Goal: Task Accomplishment & Management: Complete application form

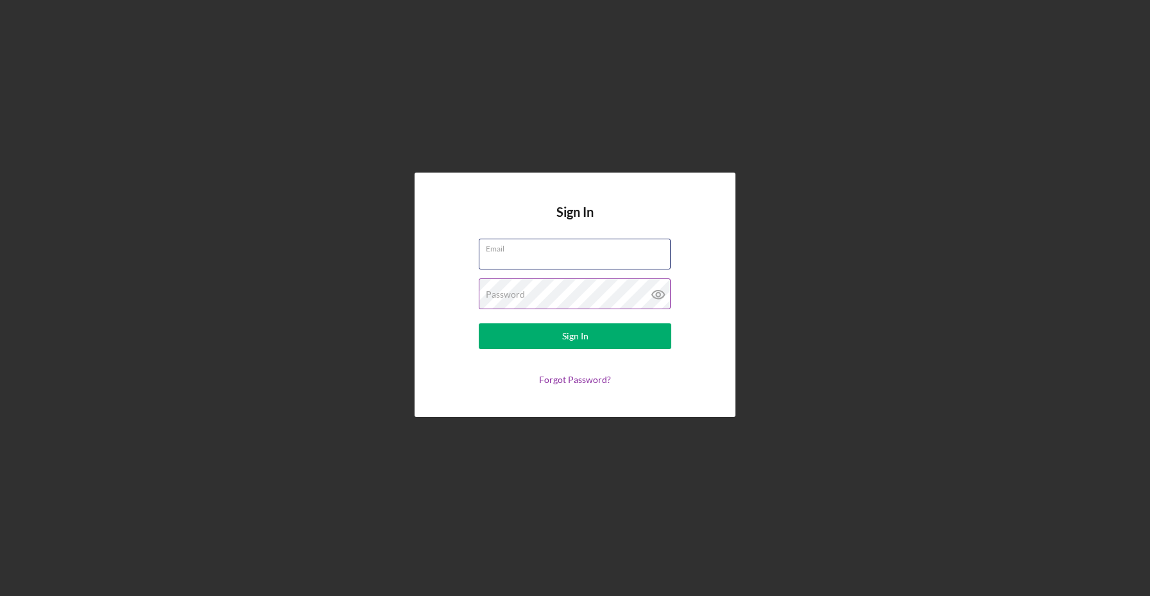
type input "[EMAIL_ADDRESS][DOMAIN_NAME]"
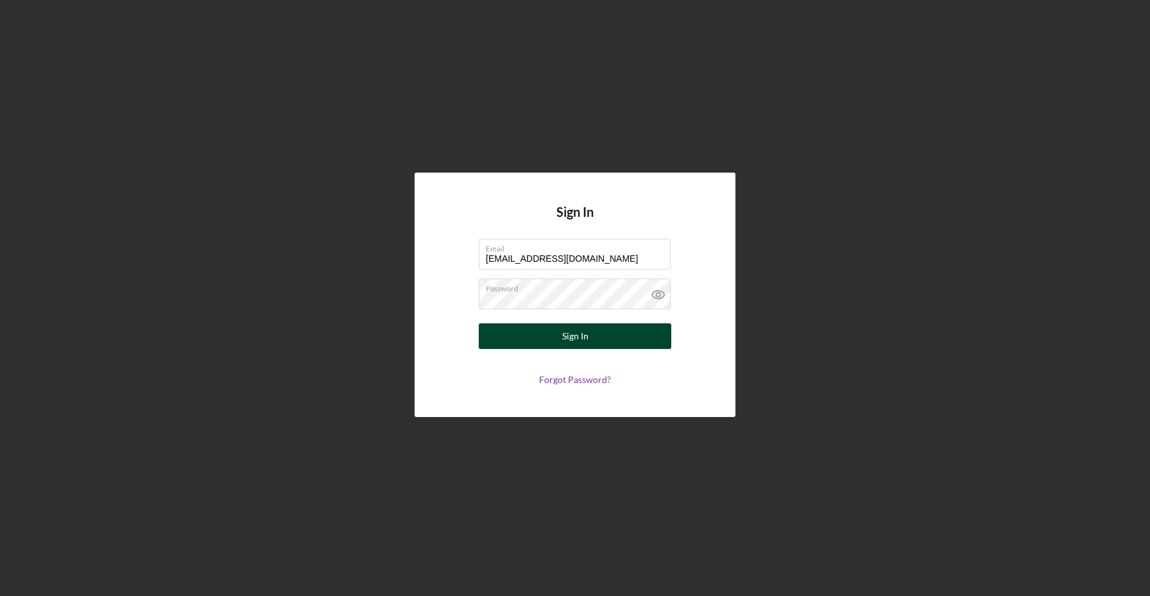
click at [558, 341] on button "Sign In" at bounding box center [575, 336] width 193 height 26
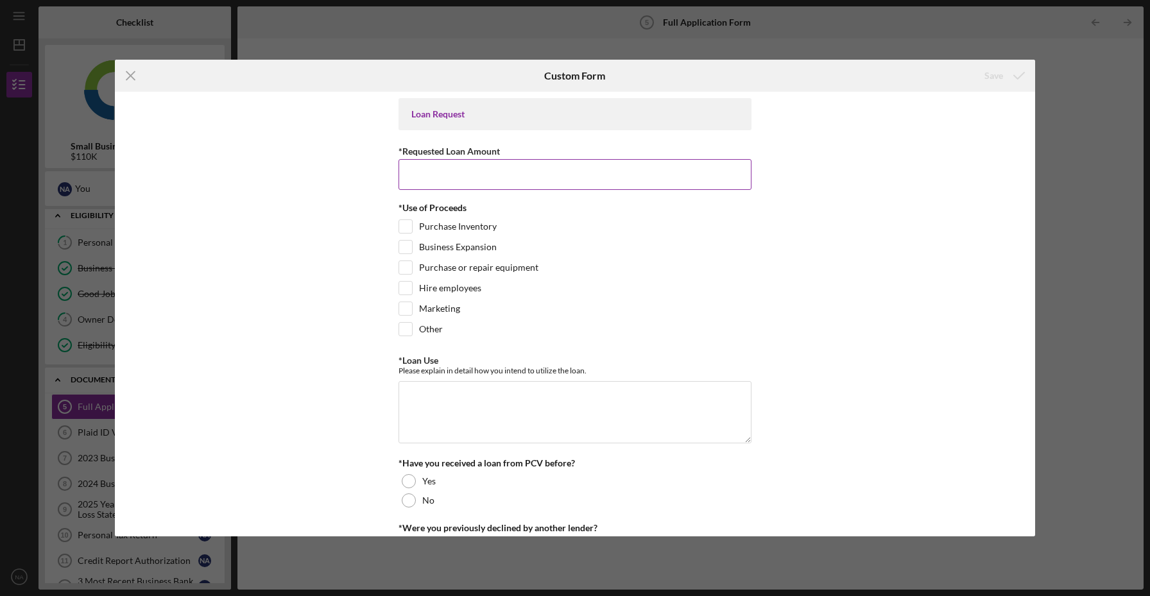
click at [448, 173] on input "*Requested Loan Amount" at bounding box center [575, 174] width 353 height 31
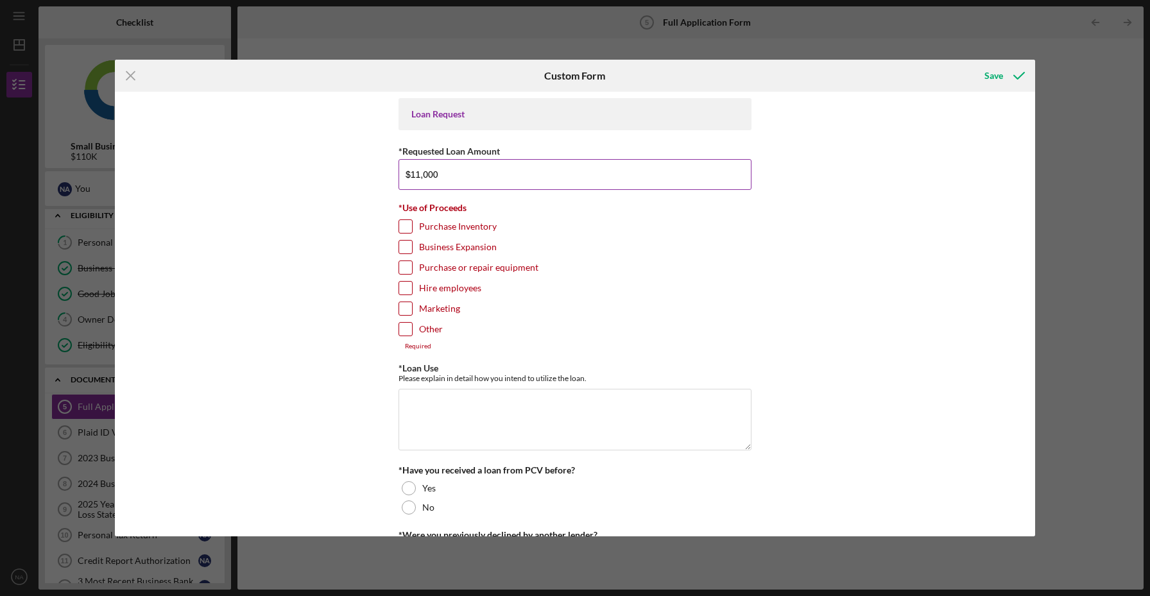
type input "$110,000"
click at [402, 231] on input "Purchase Inventory" at bounding box center [405, 226] width 13 height 13
checkbox input "true"
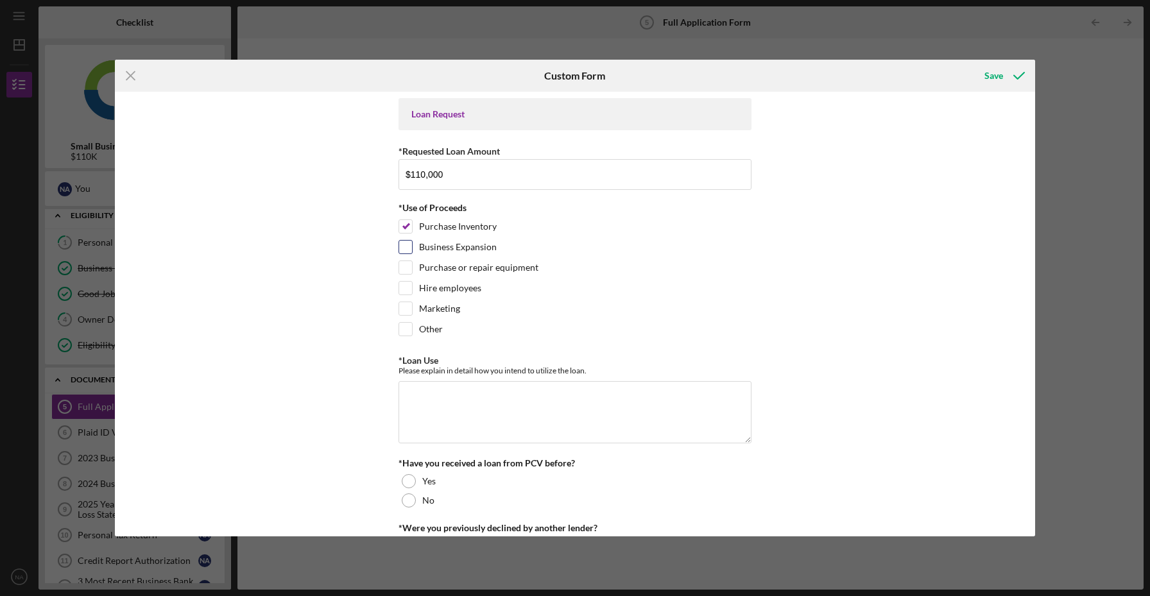
click at [403, 245] on input "Business Expansion" at bounding box center [405, 247] width 13 height 13
checkbox input "true"
click at [409, 274] on div at bounding box center [406, 268] width 14 height 14
click at [402, 268] on input "Purchase or repair equipment" at bounding box center [405, 267] width 13 height 13
checkbox input "true"
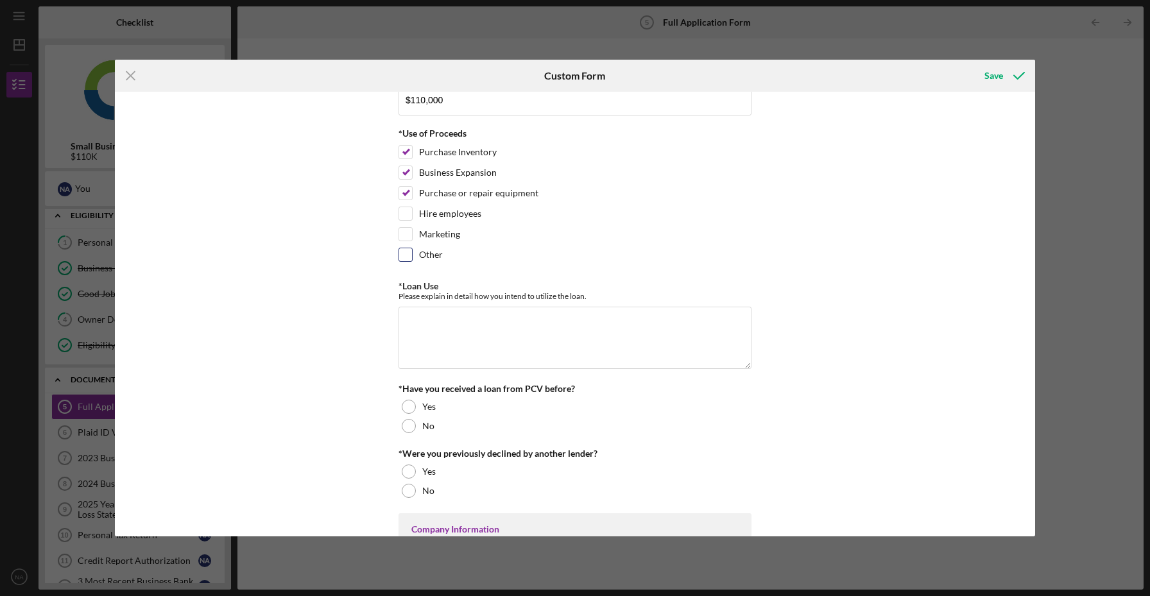
scroll to position [79, 0]
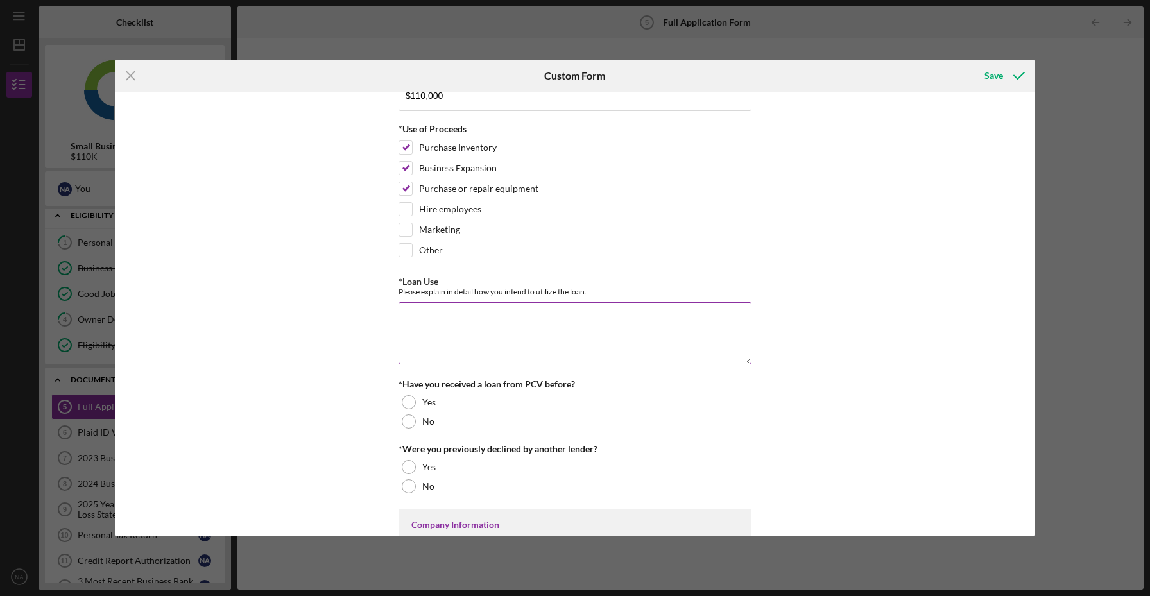
click at [597, 331] on textarea "*Loan Use" at bounding box center [575, 333] width 353 height 62
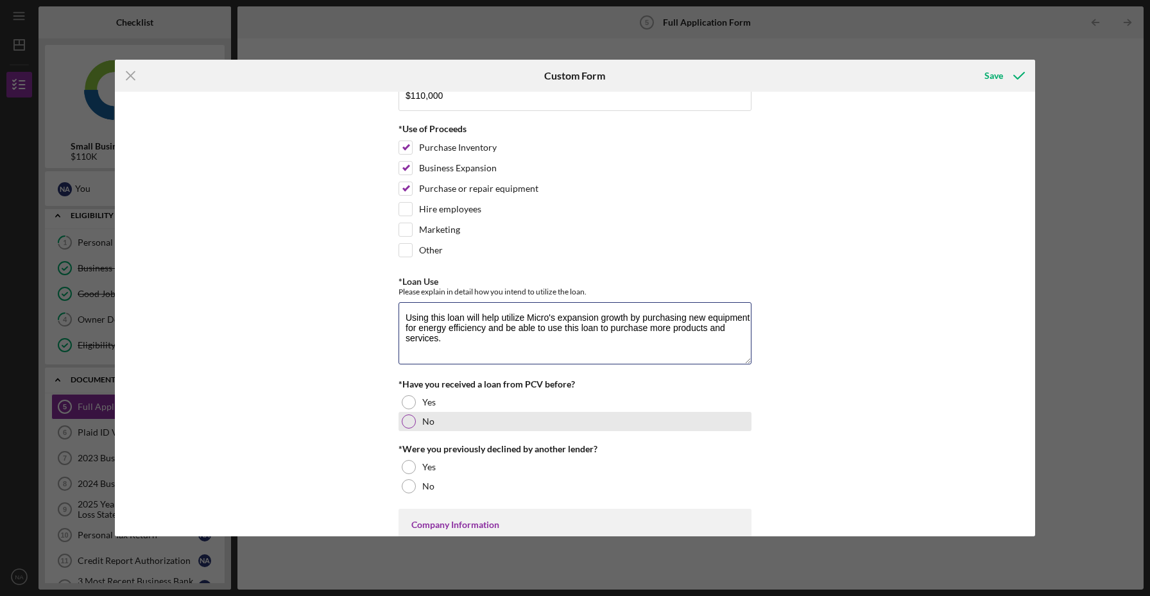
type textarea "Using this loan will help utilize Micro's expansion growth by purchasing new eq…"
click at [402, 419] on div at bounding box center [409, 422] width 14 height 14
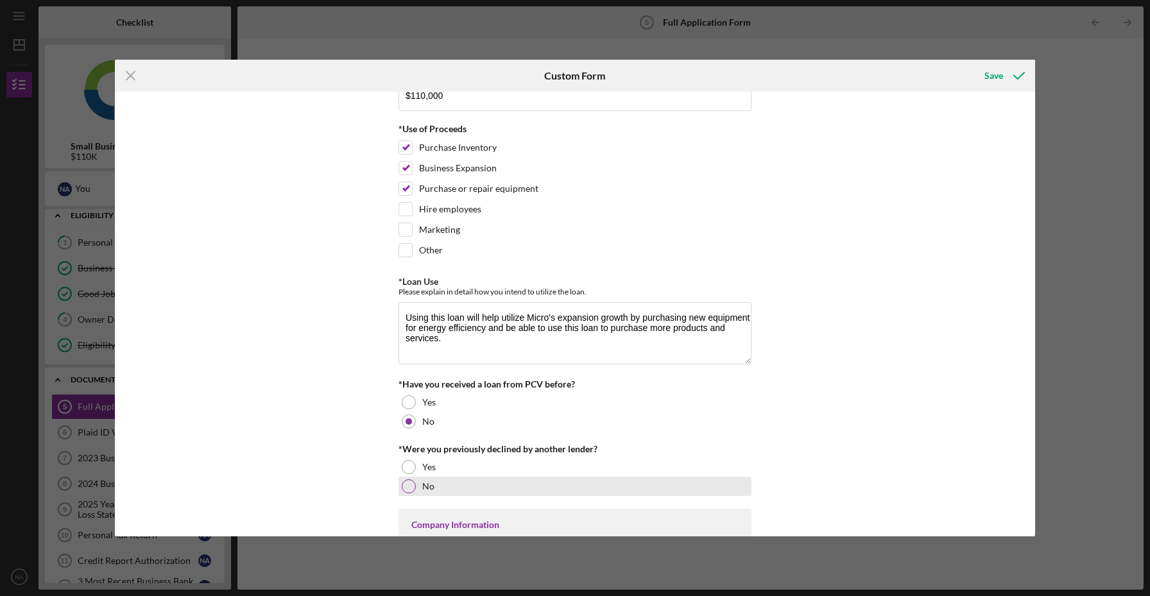
click at [409, 484] on div at bounding box center [409, 486] width 14 height 14
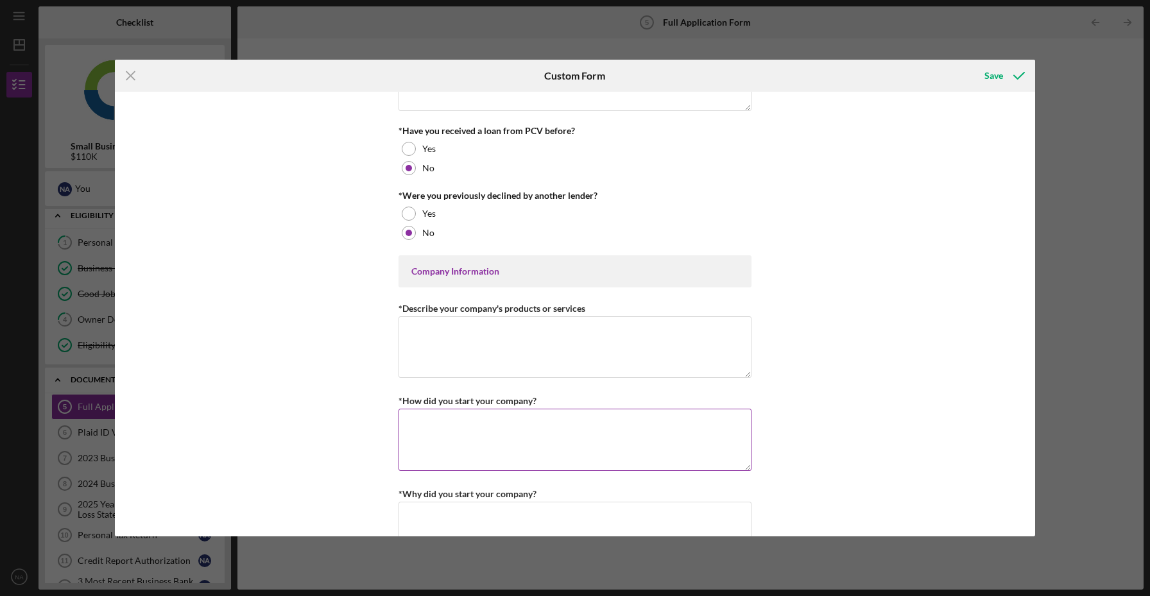
scroll to position [335, 0]
click at [451, 340] on textarea "*Describe your company's products or services" at bounding box center [575, 345] width 353 height 62
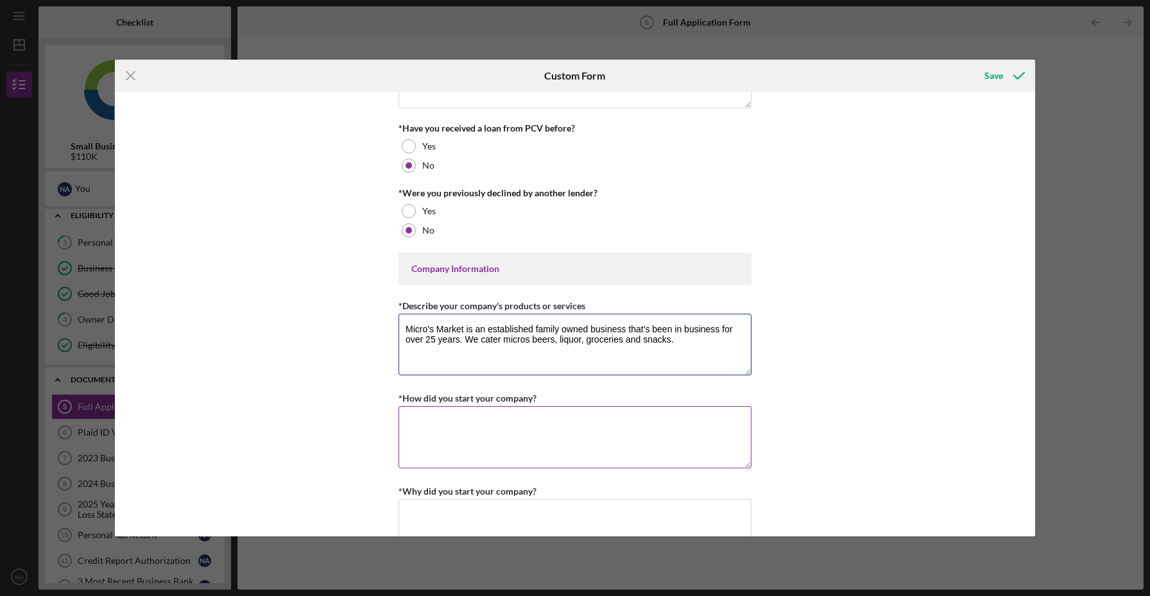
type textarea "Micro's Market is an established family owned business that's been in business …"
click at [429, 418] on textarea "*How did you start your company?" at bounding box center [575, 437] width 353 height 62
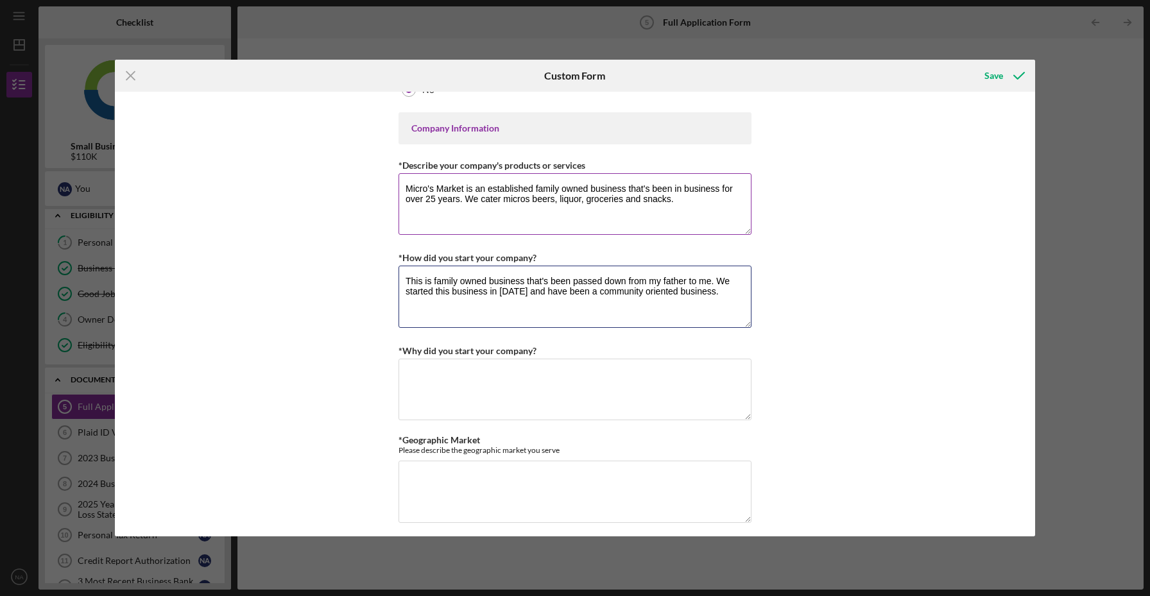
scroll to position [480, 0]
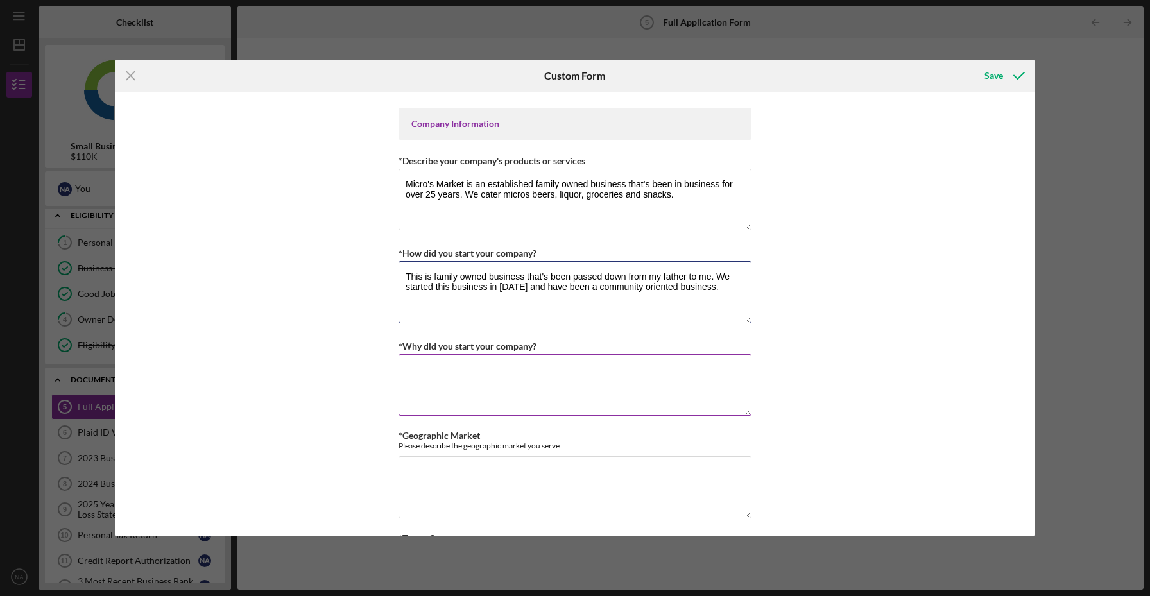
type textarea "This is family owned business that's been passed down from my father to me. We …"
click at [475, 391] on textarea "*Why did you start your company?" at bounding box center [575, 385] width 353 height 62
type textarea "T"
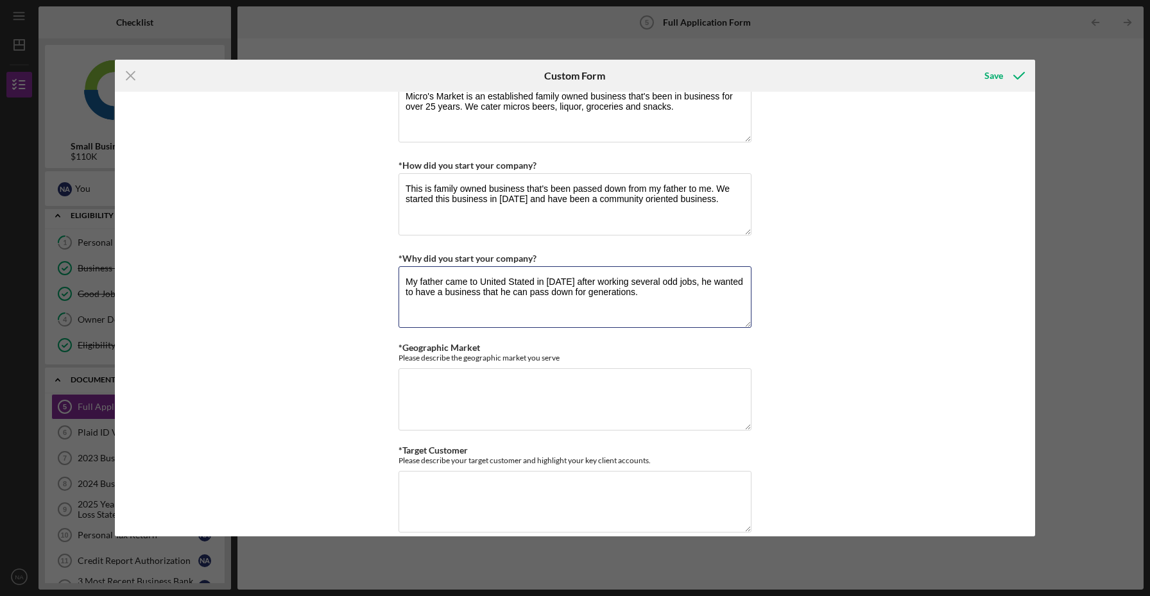
scroll to position [573, 0]
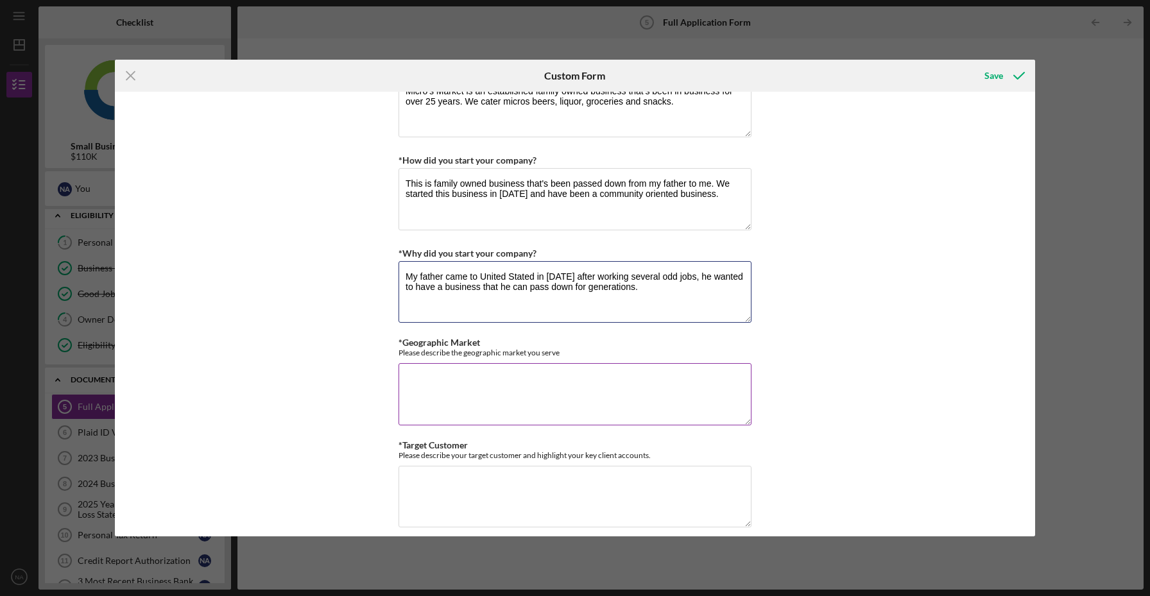
type textarea "My father came to United Stated in [DATE] after working several odd jobs, he wa…"
click at [474, 399] on textarea "*Geographic Market" at bounding box center [575, 394] width 353 height 62
click at [466, 379] on textarea "We are a mixed community that" at bounding box center [575, 394] width 353 height 62
click at [587, 379] on textarea "We are a mixed demographic community that" at bounding box center [575, 394] width 353 height 62
click at [439, 391] on textarea "We are a mixed demographic community that consists of [DEMOGRAPHIC_DATA], White…" at bounding box center [575, 394] width 353 height 62
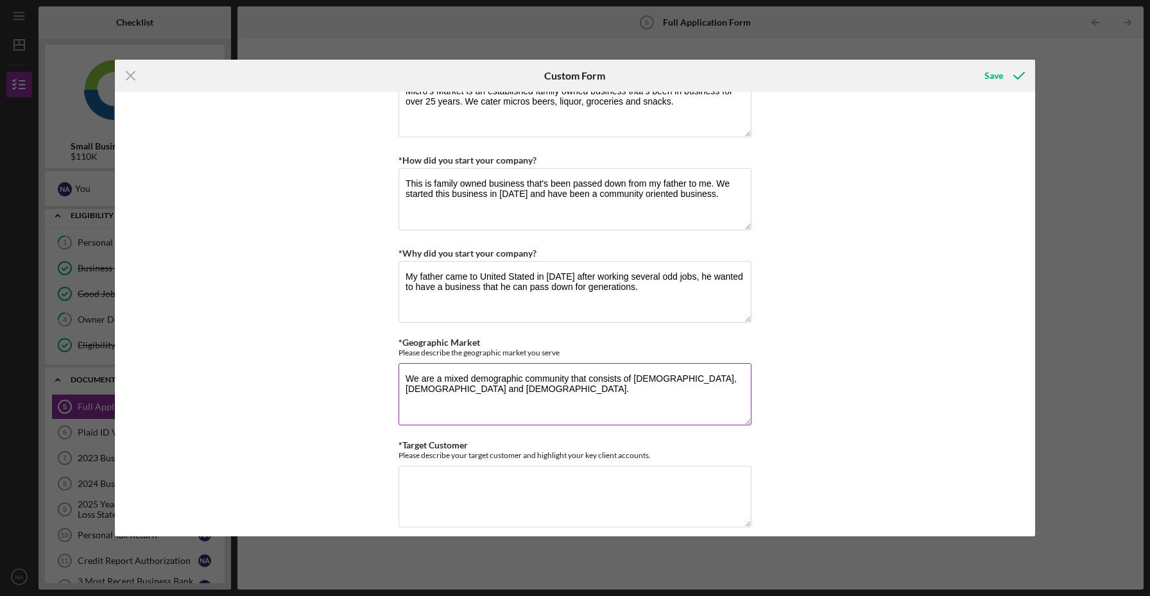
click at [517, 400] on textarea "We are a mixed demographic community that consists of [DEMOGRAPHIC_DATA], [DEMO…" at bounding box center [575, 394] width 353 height 62
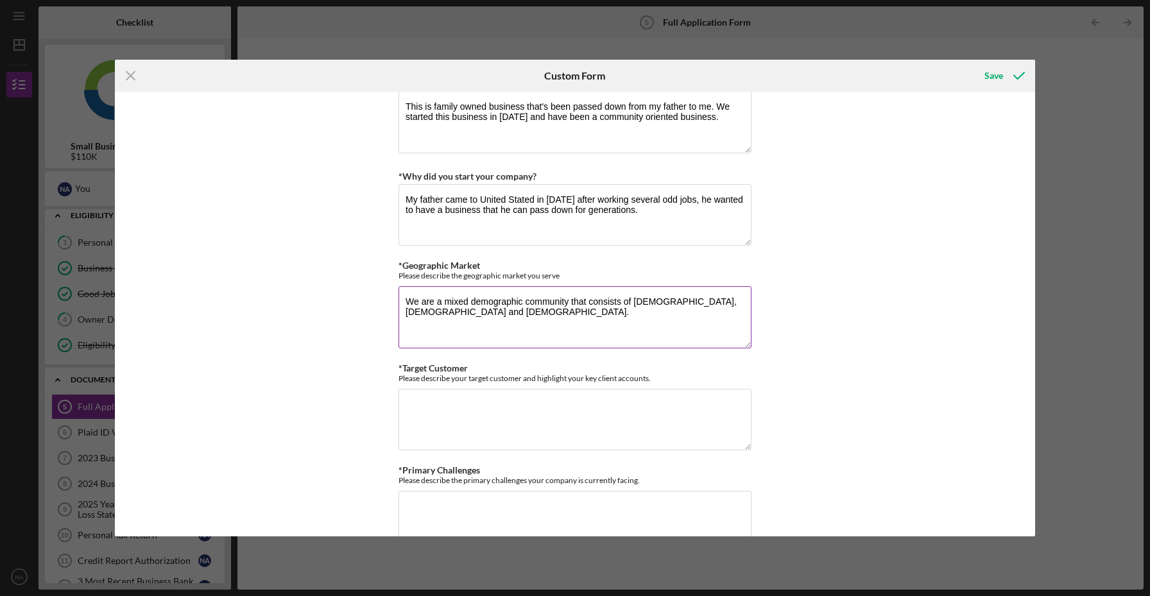
scroll to position [662, 0]
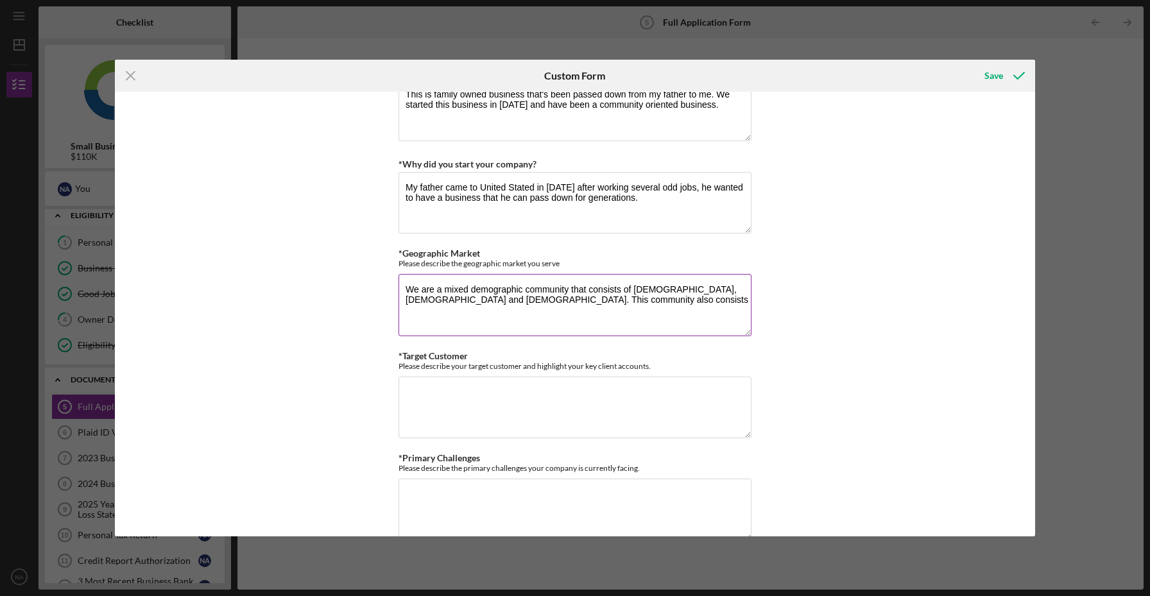
drag, startPoint x: 590, startPoint y: 298, endPoint x: 572, endPoint y: 298, distance: 18.0
click at [572, 298] on textarea "We are a mixed demographic community that consists of [DEMOGRAPHIC_DATA], [DEMO…" at bounding box center [575, 305] width 353 height 62
type textarea "We are a mixed demographic community that consists of [DEMOGRAPHIC_DATA], [DEMO…"
click at [551, 395] on textarea "*Target Customer" at bounding box center [575, 408] width 353 height 62
type textarea "W"
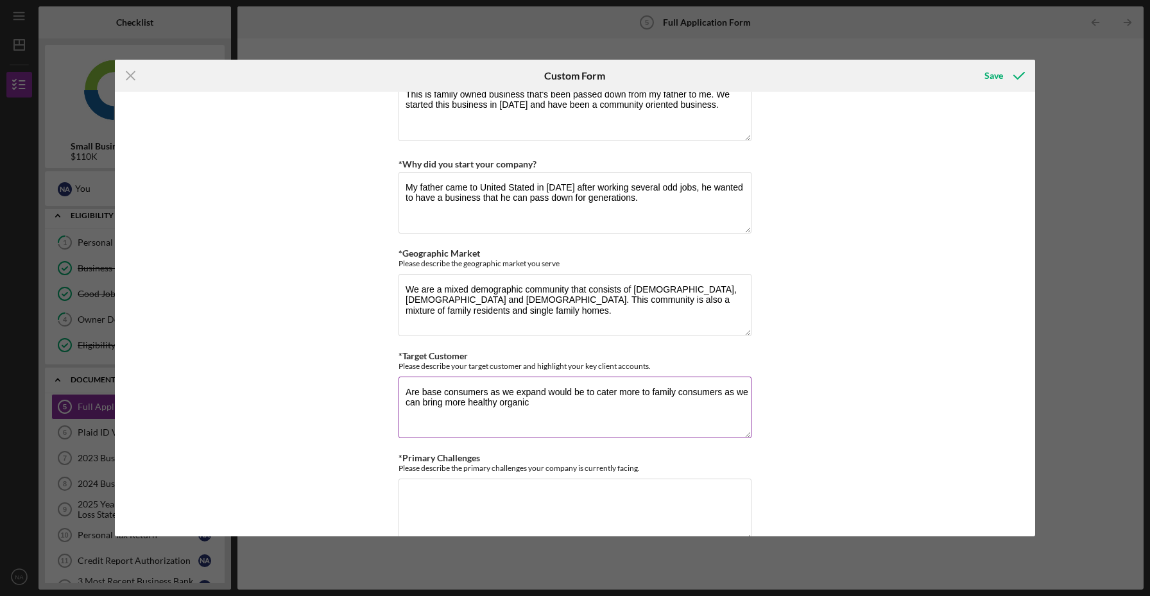
click at [497, 401] on textarea "Are base consumers as we expand would be to cater more to family consumers as w…" at bounding box center [575, 408] width 353 height 62
click at [538, 402] on textarea "Are base consumers as we expand would be to cater more to family consumers as w…" at bounding box center [575, 408] width 353 height 62
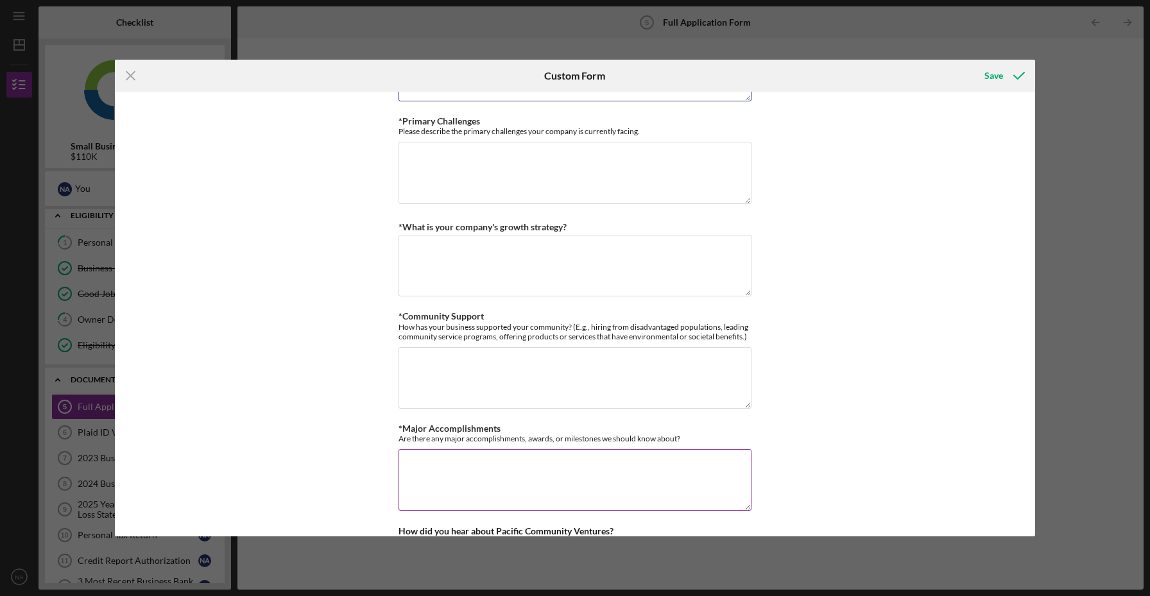
scroll to position [998, 0]
type textarea "Are base consumers as we expand would be to cater more to family consumers as w…"
click at [476, 188] on textarea "*Primary Challenges" at bounding box center [575, 174] width 353 height 62
type textarea "O"
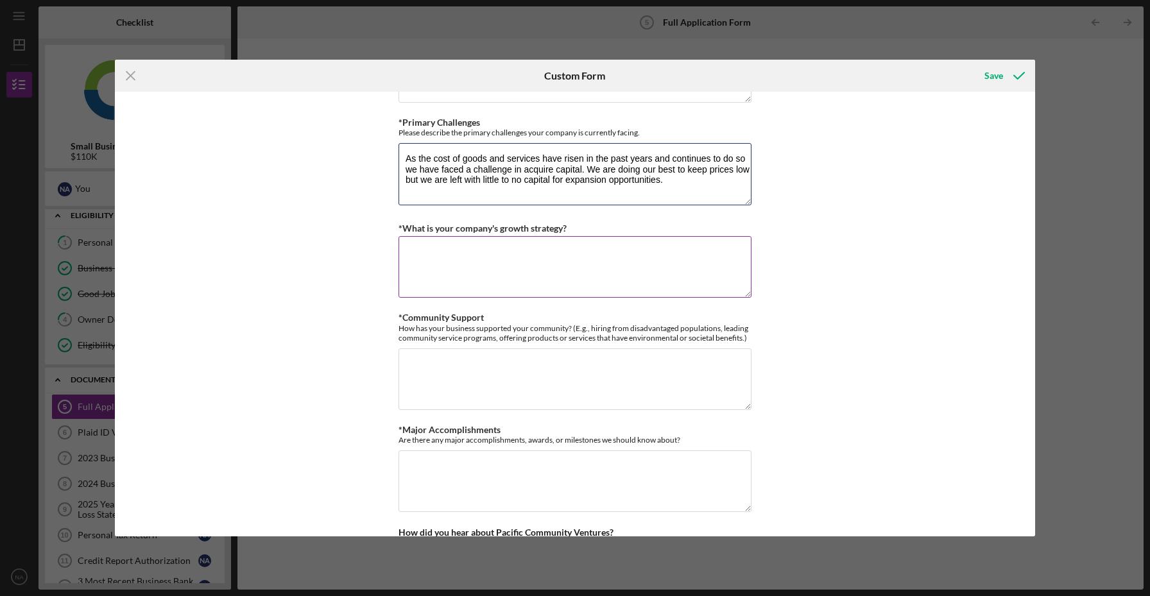
type textarea "As the cost of goods and services have risen in the past years and continues to…"
click at [460, 248] on textarea "*What is your company's growth strategy?" at bounding box center [575, 267] width 353 height 62
click at [467, 254] on textarea "Our growth sstrategy" at bounding box center [575, 267] width 353 height 62
click at [500, 252] on textarea "Our growth strategy" at bounding box center [575, 267] width 353 height 62
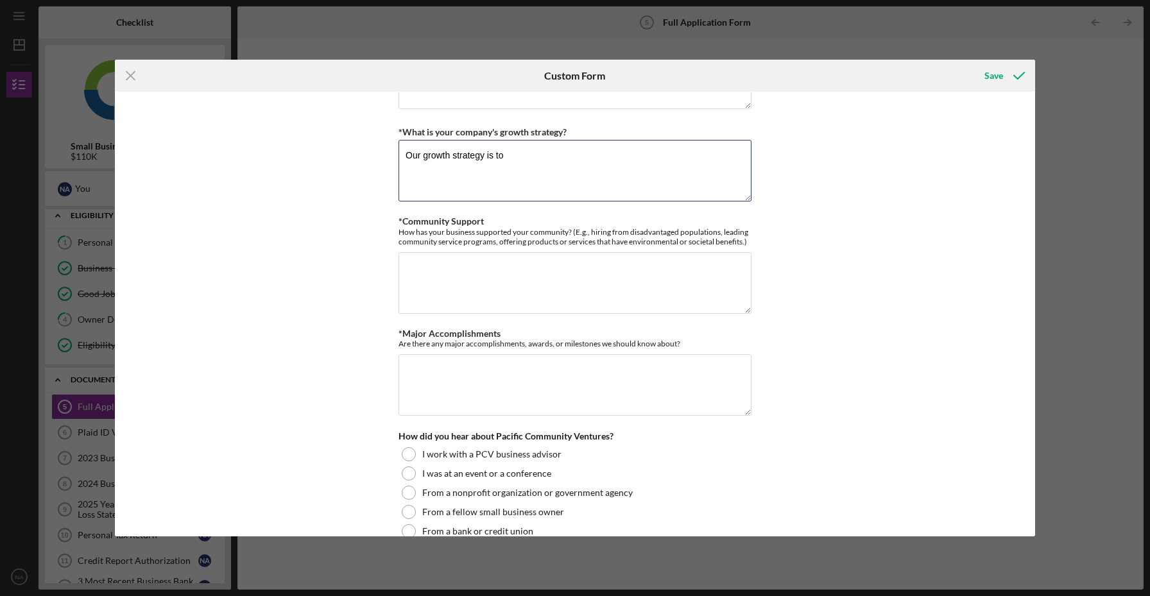
scroll to position [1092, 0]
click at [598, 157] on textarea "Our growth strategy is to be able to acquire more refrigeration and p" at bounding box center [575, 173] width 353 height 62
click at [672, 161] on textarea "Our growth strategy is to be able to acquire new refrigeration and p" at bounding box center [575, 173] width 353 height 62
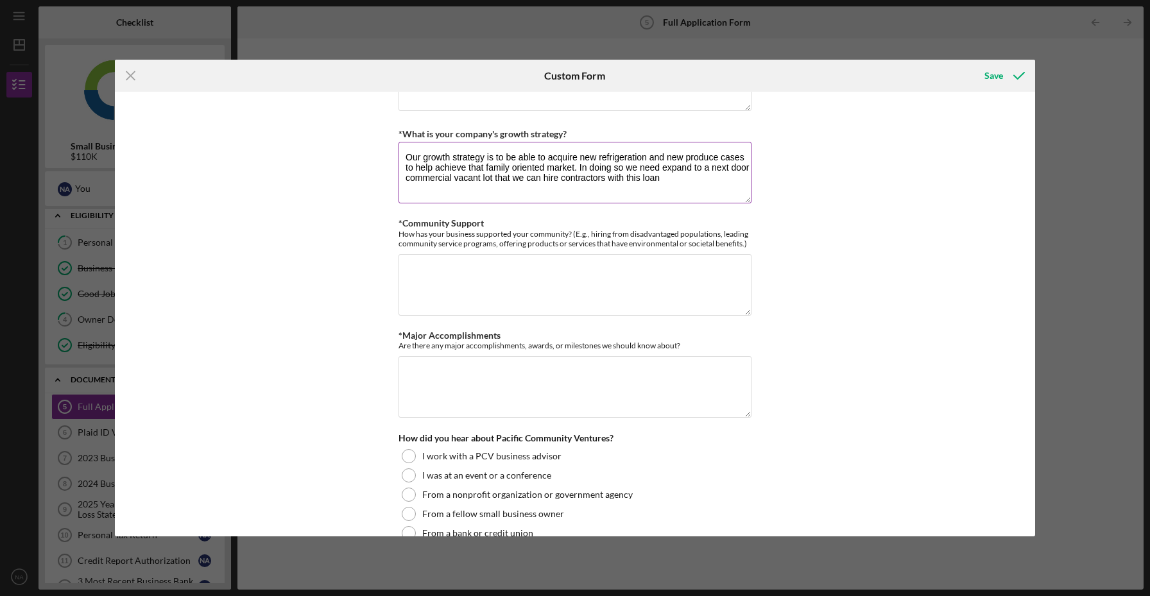
click at [481, 166] on textarea "Our growth strategy is to be able to acquire new refrigeration and new produce …" at bounding box center [575, 173] width 353 height 62
click at [668, 178] on textarea "Our growth strategy is to be able to acquire new refrigeration and new produce …" at bounding box center [575, 173] width 353 height 62
type textarea "Our growth strategy is to be able to acquire new refrigeration and new produce …"
click at [651, 248] on div "*Community Support How has your business supported your community? (E.g., hirin…" at bounding box center [575, 267] width 353 height 99
click at [619, 264] on textarea "*Community Support" at bounding box center [575, 285] width 353 height 62
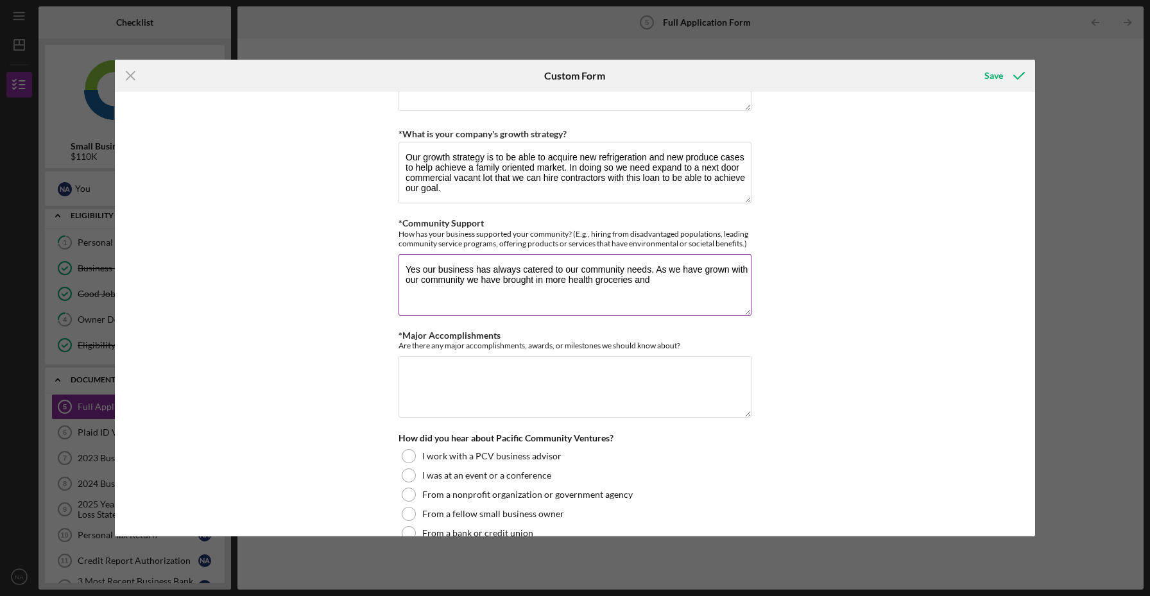
click at [590, 277] on textarea "Yes our business has always catered to our community needs. As we have grown wi…" at bounding box center [575, 285] width 353 height 62
click at [637, 277] on textarea "Yes our business has always catered to our community needs. As we have grown wi…" at bounding box center [575, 285] width 353 height 62
click at [688, 277] on textarea "Yes our business has always catered to our community needs. As we have grown wi…" at bounding box center [575, 285] width 353 height 62
type textarea "Yes our business has always catered to our community needs. As we have grown wi…"
click at [683, 366] on textarea "*Major Accomplishments" at bounding box center [575, 387] width 353 height 62
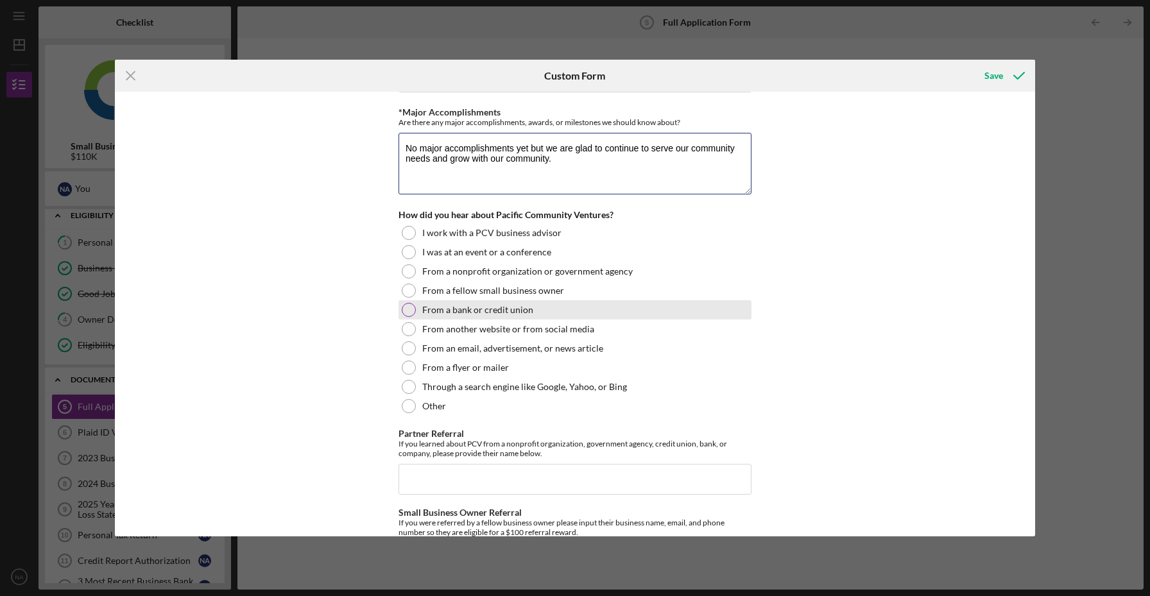
scroll to position [1327, 0]
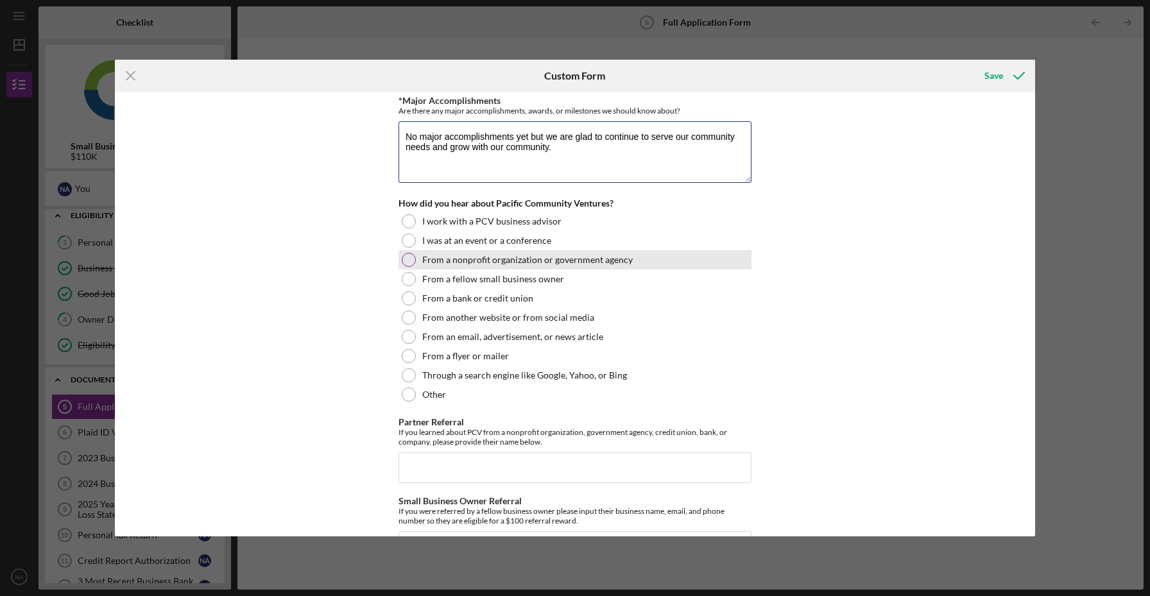
type textarea "No major accomplishments yet but we are glad to continue to serve our community…"
click at [403, 257] on div at bounding box center [409, 260] width 14 height 14
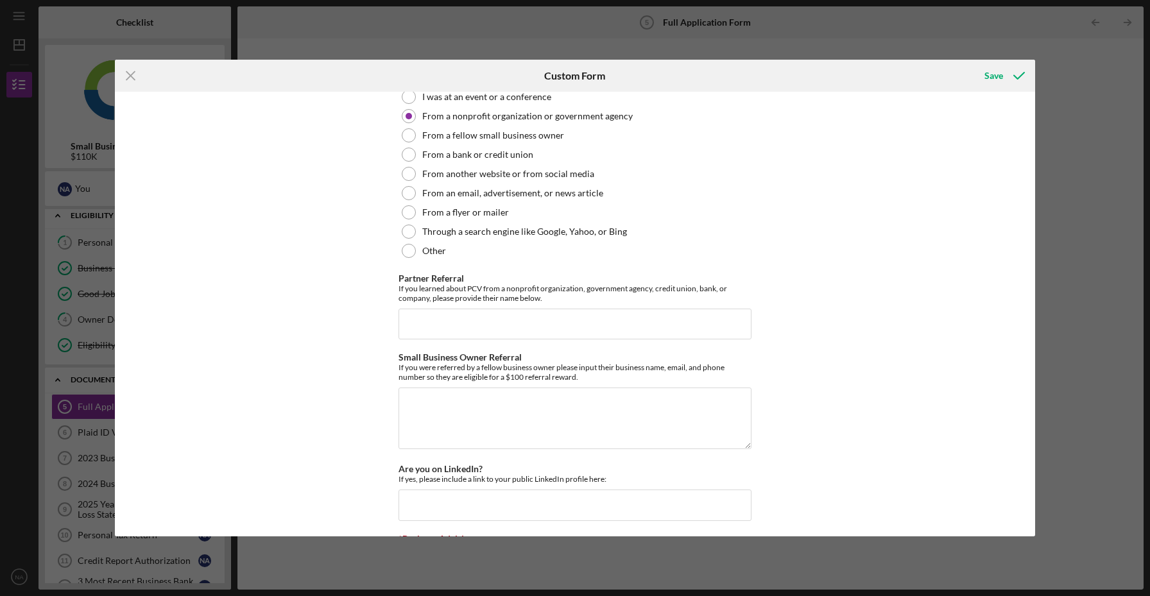
scroll to position [1461, 0]
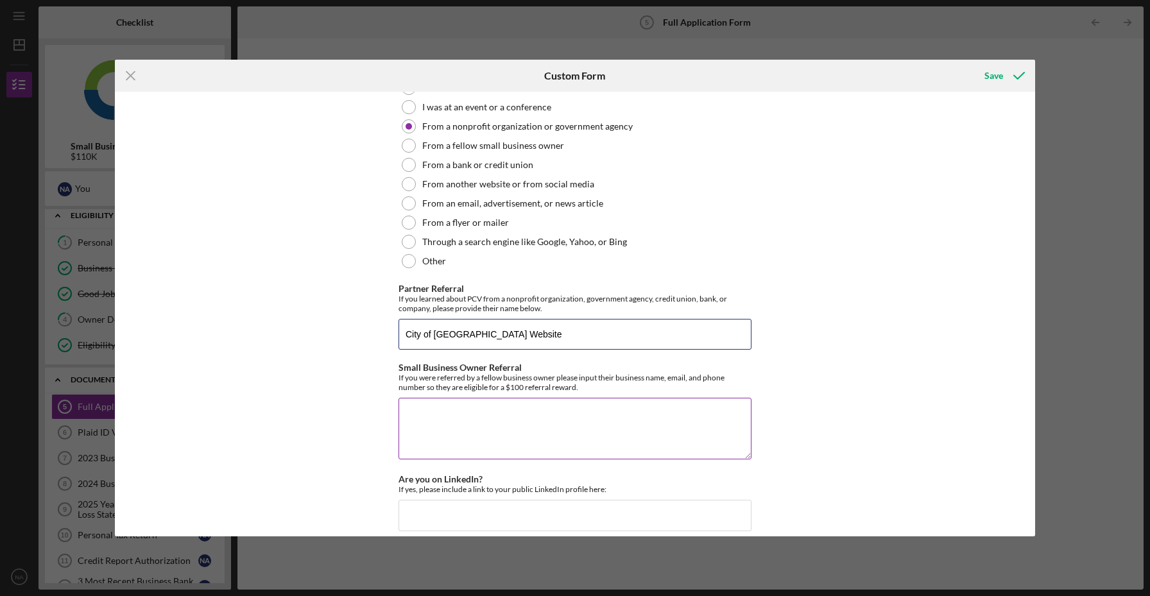
type input "City of [GEOGRAPHIC_DATA] Website"
click at [452, 413] on textarea "Small Business Owner Referral" at bounding box center [575, 429] width 353 height 62
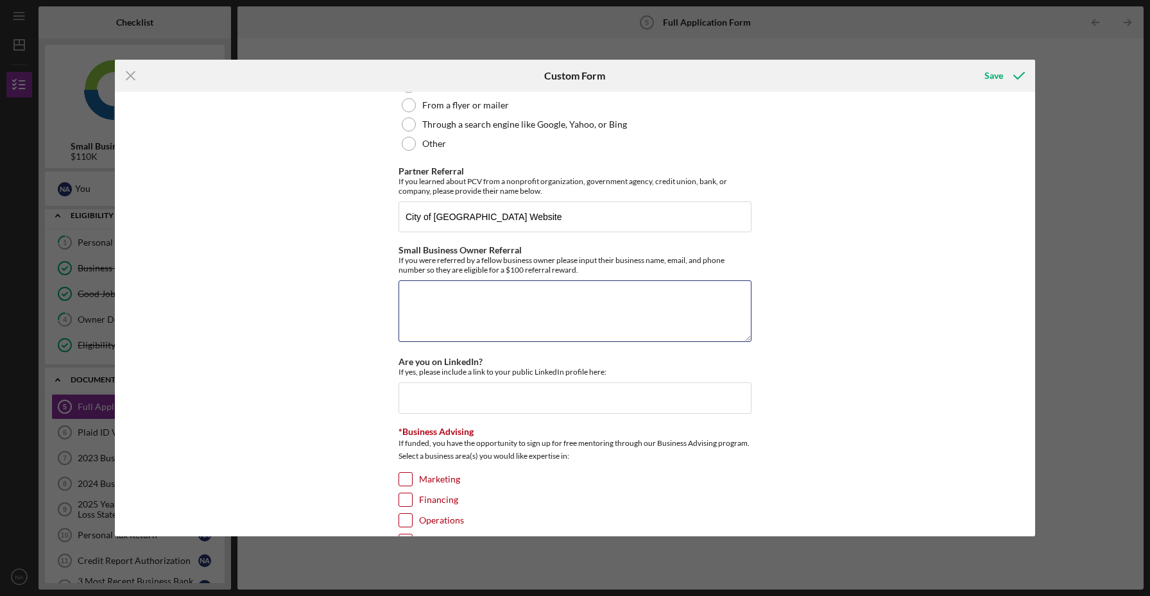
scroll to position [1581, 0]
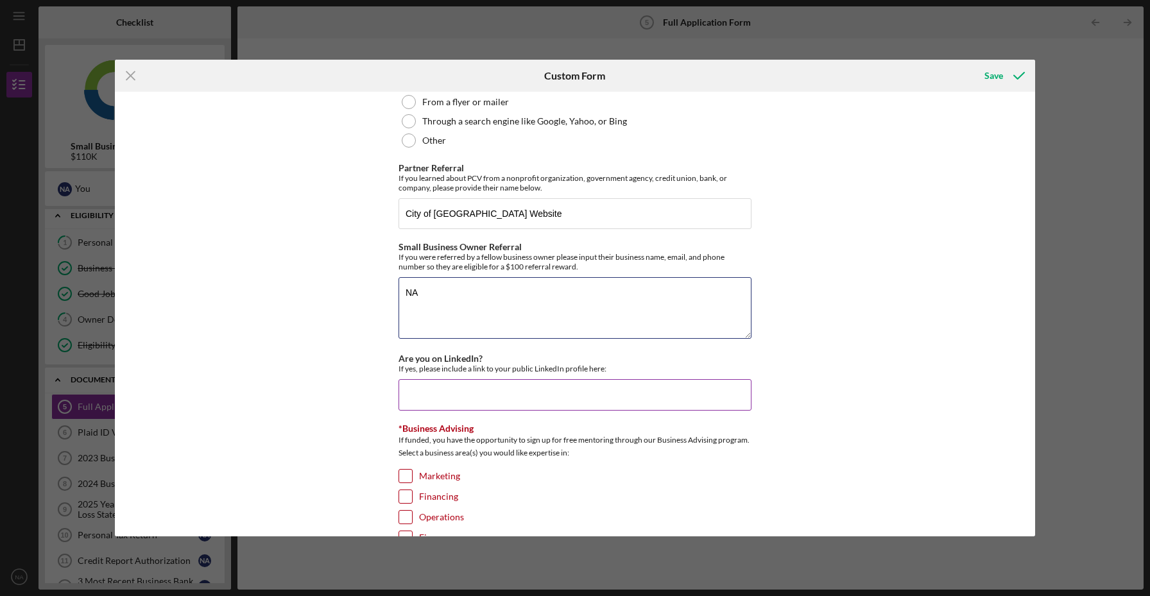
type textarea "NA"
click at [440, 395] on input "Are you on LinkedIn?" at bounding box center [575, 394] width 353 height 31
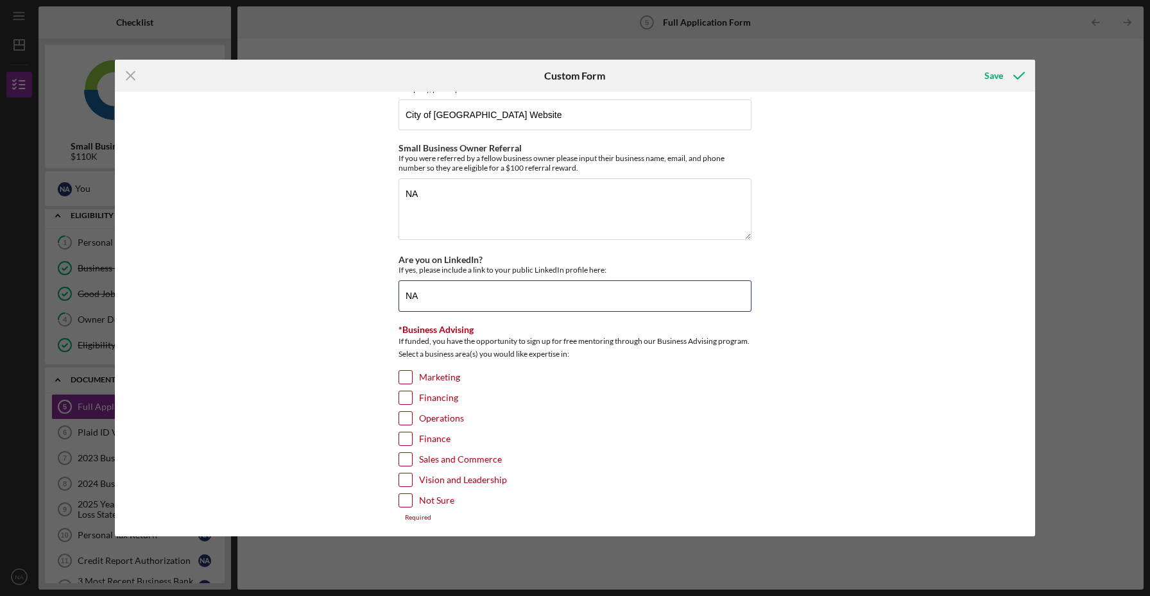
scroll to position [1680, 0]
type input "NA"
click at [411, 418] on div "Operations" at bounding box center [575, 422] width 353 height 21
click at [408, 417] on input "Operations" at bounding box center [405, 419] width 13 height 13
checkbox input "true"
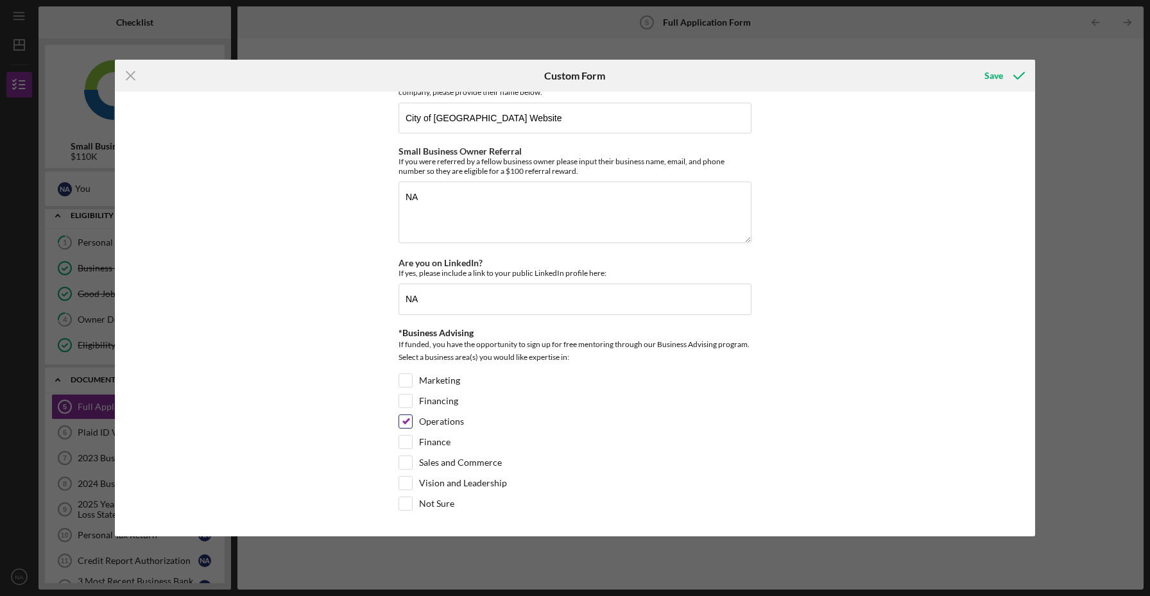
scroll to position [1673, 0]
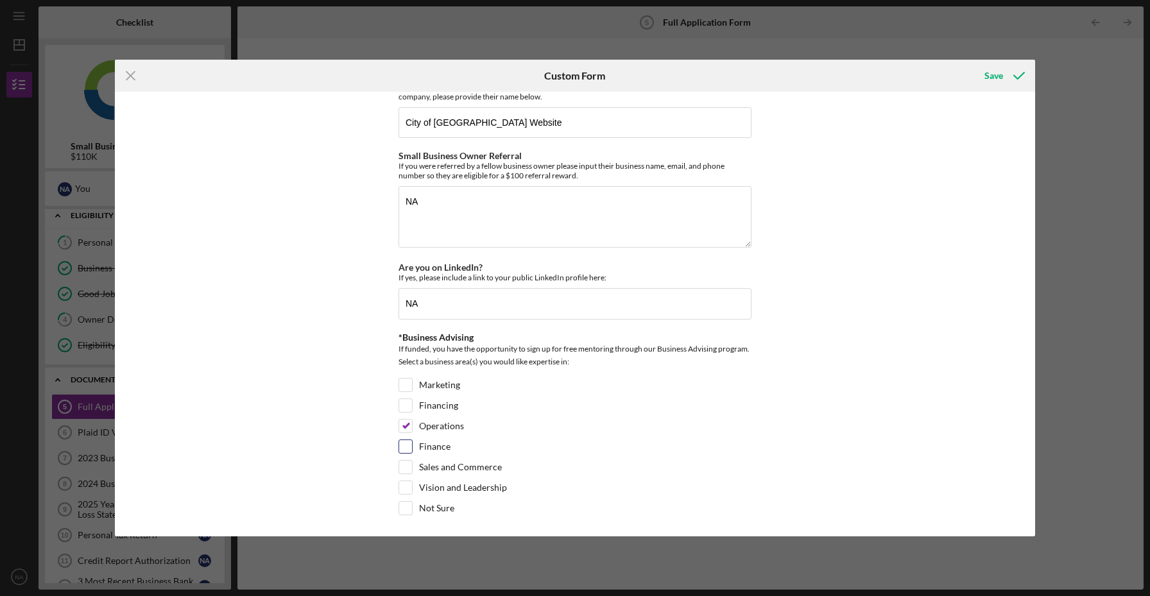
click at [408, 448] on input "Finance" at bounding box center [405, 446] width 13 height 13
checkbox input "true"
click at [406, 486] on input "Vision and Leadership" at bounding box center [405, 487] width 13 height 13
checkbox input "true"
click at [406, 461] on input "Sales and Commerce" at bounding box center [405, 467] width 13 height 13
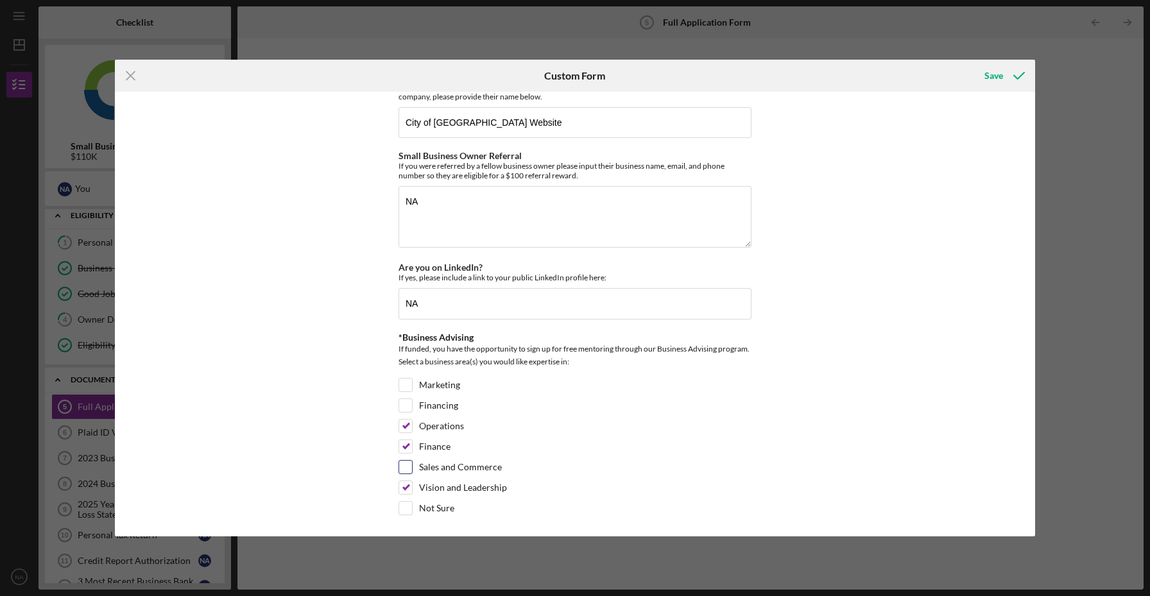
checkbox input "true"
click at [992, 77] on div "Save" at bounding box center [994, 76] width 19 height 26
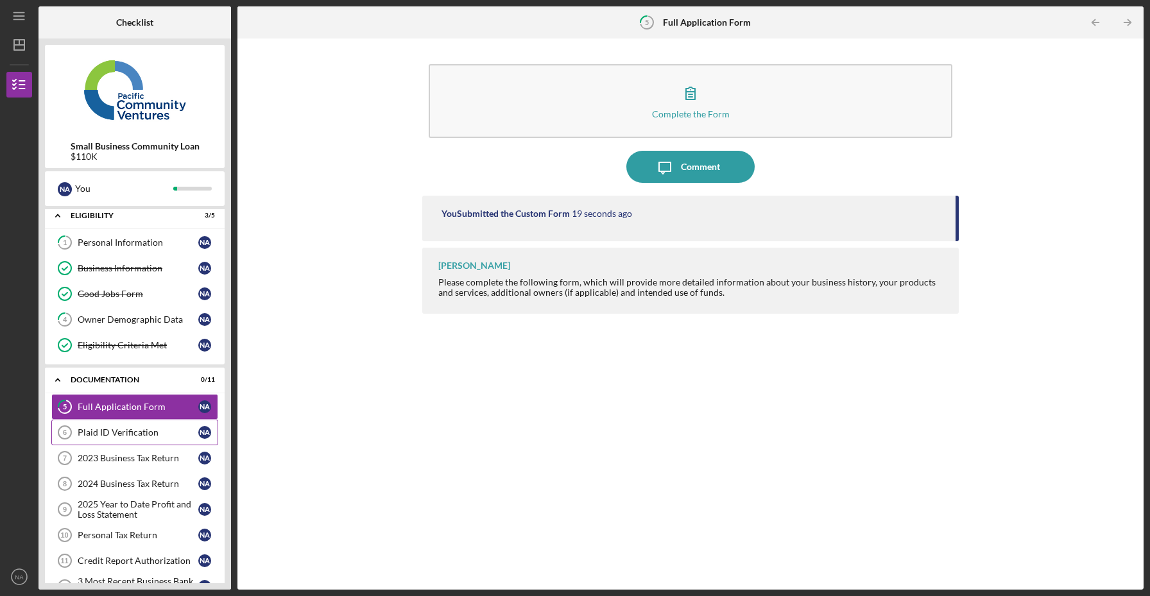
click at [136, 426] on link "Plaid ID Verification 6 Plaid ID Verification N A" at bounding box center [134, 433] width 167 height 26
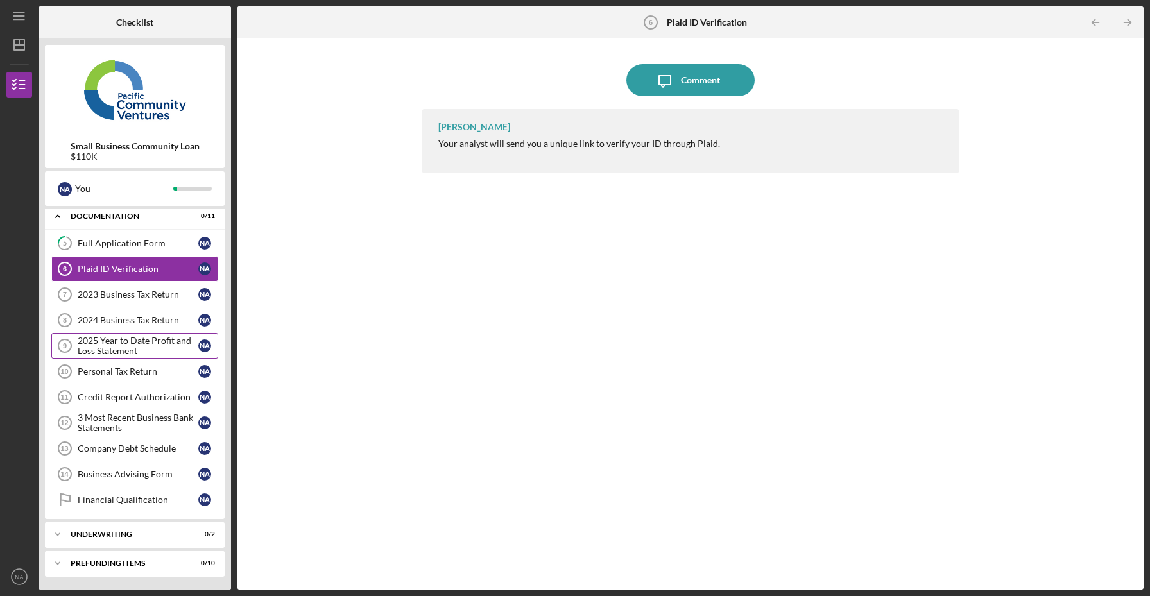
scroll to position [169, 0]
